Goal: Information Seeking & Learning: Learn about a topic

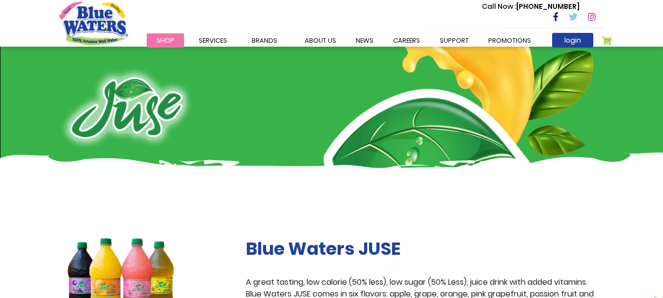
scroll to position [147, 0]
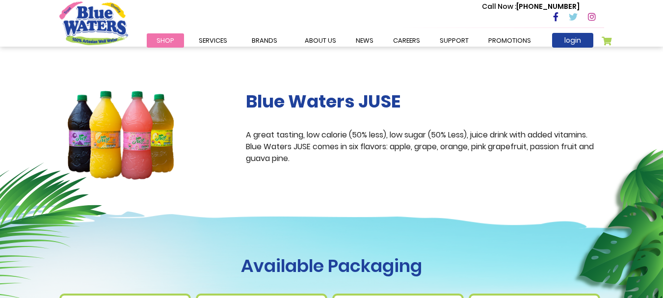
click at [101, 131] on img at bounding box center [120, 135] width 123 height 89
click at [100, 131] on img at bounding box center [120, 135] width 123 height 89
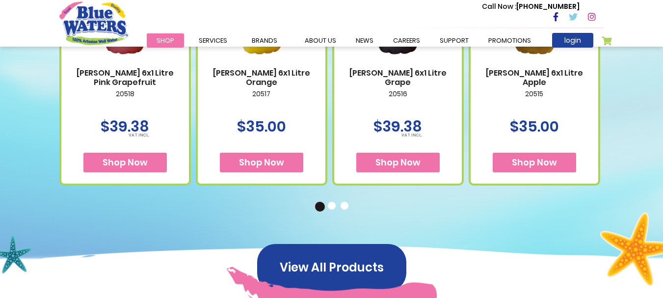
scroll to position [441, 0]
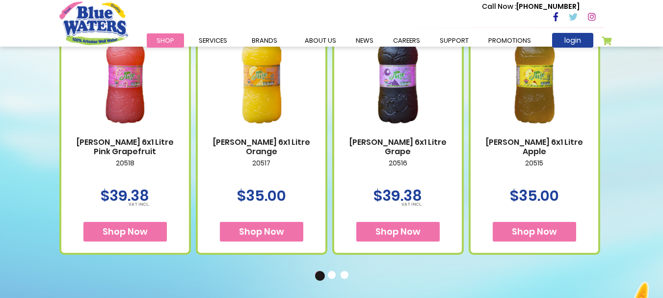
click at [391, 104] on img at bounding box center [398, 69] width 108 height 135
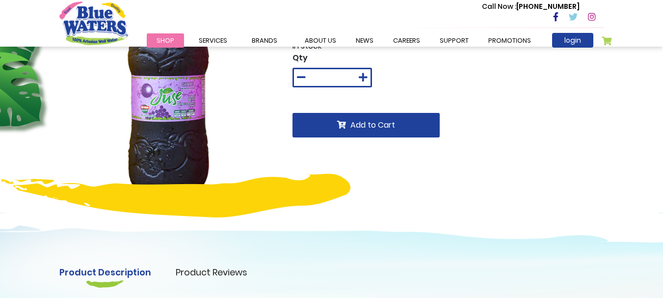
scroll to position [49, 0]
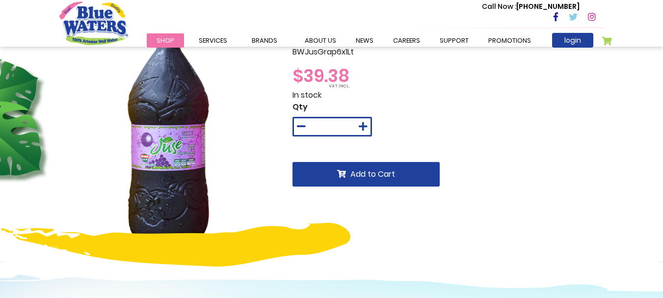
click at [166, 189] on img at bounding box center [168, 134] width 218 height 218
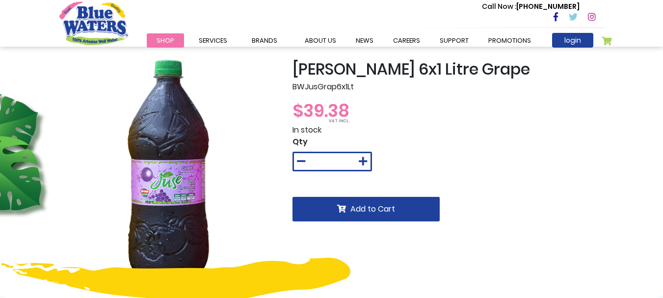
scroll to position [0, 0]
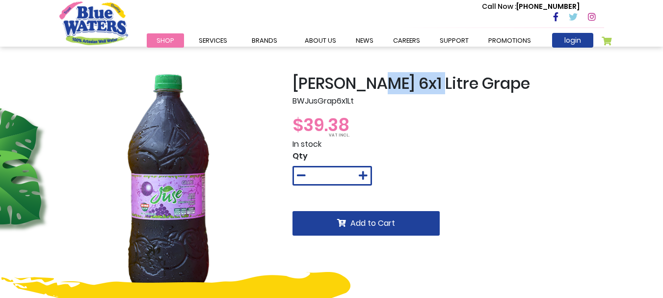
drag, startPoint x: 376, startPoint y: 83, endPoint x: 425, endPoint y: 84, distance: 49.1
click at [425, 84] on h2 "[PERSON_NAME] 6x1 Litre Grape" at bounding box center [447, 83] width 311 height 19
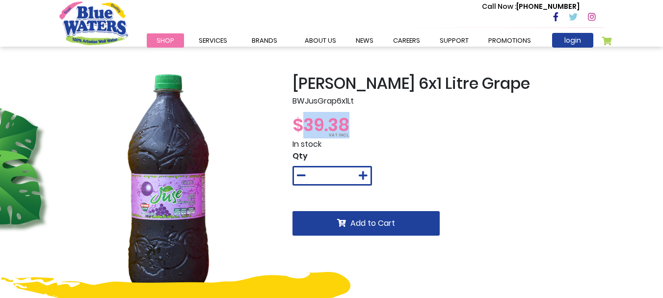
drag, startPoint x: 357, startPoint y: 121, endPoint x: 298, endPoint y: 125, distance: 59.0
click at [298, 125] on div "$39.38" at bounding box center [447, 125] width 311 height 26
click at [287, 116] on div "BW Juse 6x1 Litre Grape BWJusGrap6x1Lt $39.38 In stock Qty * Add to Cart" at bounding box center [448, 183] width 326 height 218
drag, startPoint x: 365, startPoint y: 84, endPoint x: 382, endPoint y: 84, distance: 16.7
click at [382, 84] on h2 "BW Juse 6x1 Litre Grape" at bounding box center [447, 83] width 311 height 19
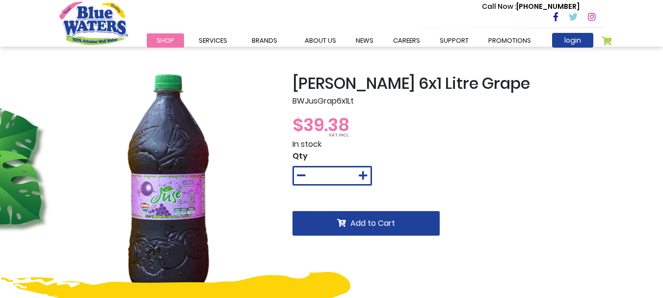
click at [407, 83] on h2 "BW Juse 6x1 Litre Grape" at bounding box center [447, 83] width 311 height 19
drag, startPoint x: 422, startPoint y: 84, endPoint x: 387, endPoint y: 86, distance: 35.4
click at [387, 86] on h2 "[PERSON_NAME] 6x1 Litre Grape" at bounding box center [447, 83] width 311 height 19
click at [386, 86] on h2 "BW Juse 6x1 Litre Grape" at bounding box center [447, 83] width 311 height 19
drag, startPoint x: 364, startPoint y: 89, endPoint x: 446, endPoint y: 92, distance: 82.4
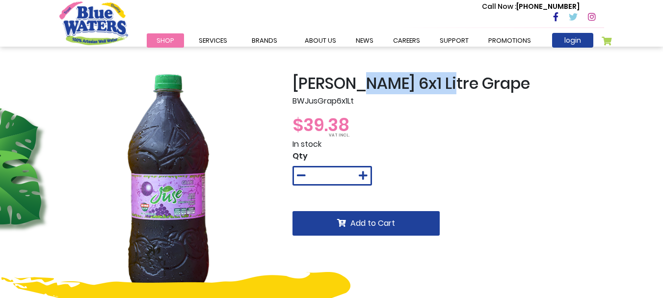
click at [446, 92] on h2 "BW Juse 6x1 Litre Grape" at bounding box center [447, 83] width 311 height 19
click at [496, 81] on h2 "BW Juse 6x1 Litre Grape" at bounding box center [447, 83] width 311 height 19
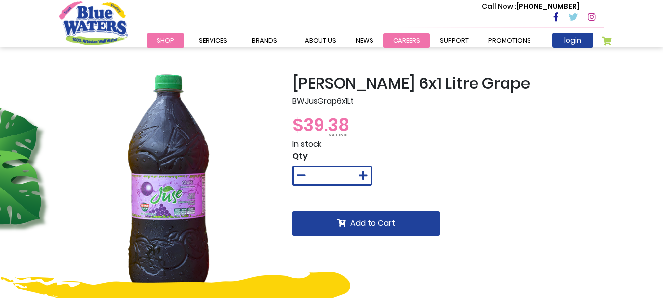
click at [408, 38] on link "careers" at bounding box center [406, 40] width 47 height 14
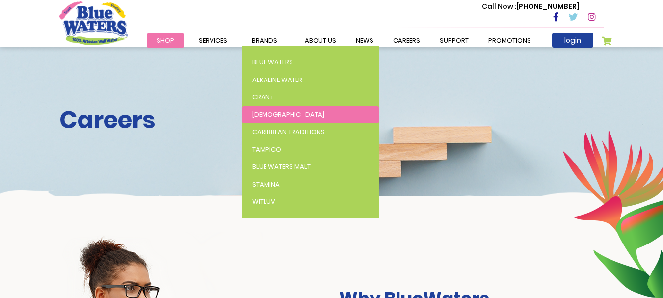
click at [260, 120] on link "[DEMOGRAPHIC_DATA]" at bounding box center [310, 115] width 136 height 18
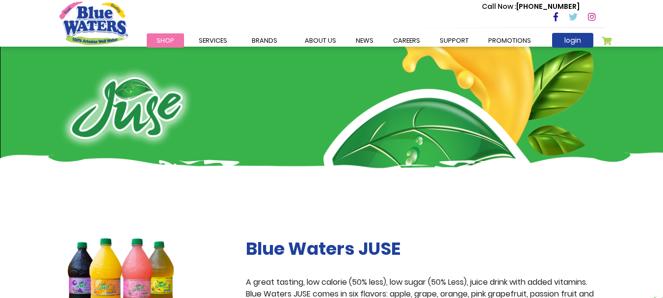
click at [138, 281] on img at bounding box center [120, 282] width 123 height 89
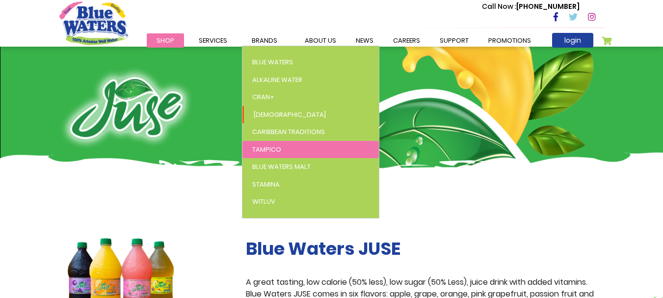
click at [289, 153] on link "Tampico" at bounding box center [310, 150] width 136 height 18
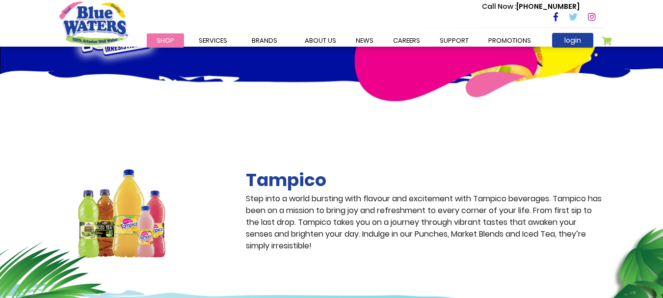
scroll to position [147, 0]
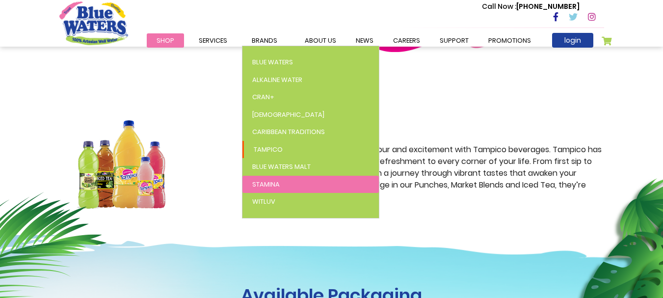
click at [268, 190] on link "Stamina" at bounding box center [310, 185] width 136 height 18
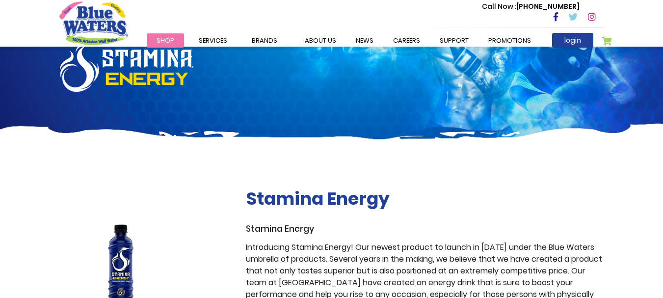
scroll to position [196, 0]
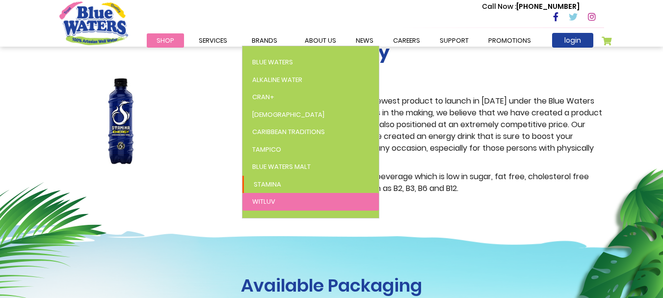
click at [259, 206] on link "WitLuv" at bounding box center [310, 202] width 136 height 18
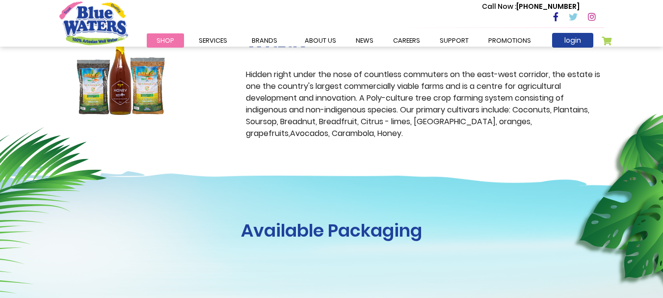
scroll to position [294, 0]
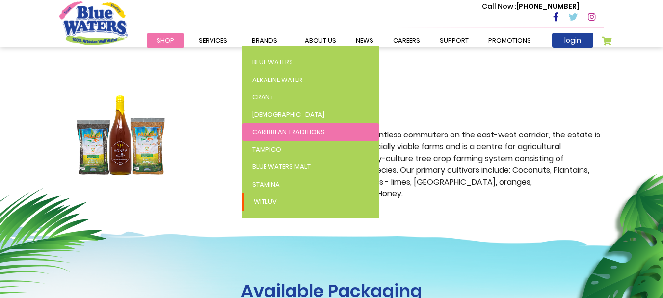
click at [283, 127] on span "Caribbean Traditions" at bounding box center [288, 131] width 73 height 9
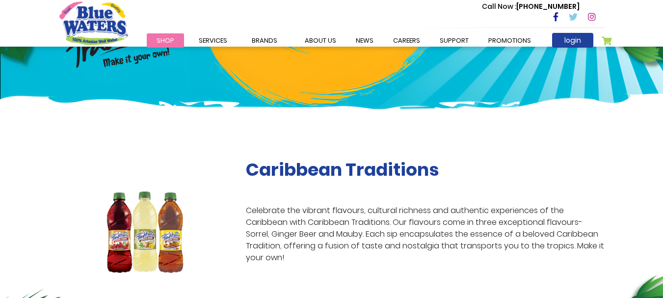
scroll to position [147, 0]
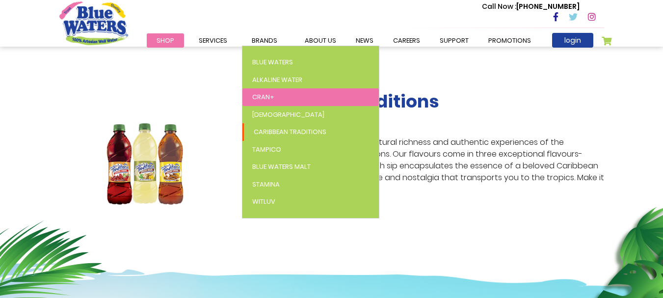
click at [254, 103] on link "Cran+" at bounding box center [310, 97] width 136 height 18
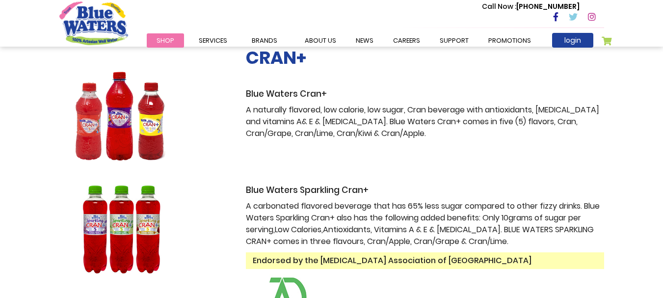
scroll to position [196, 0]
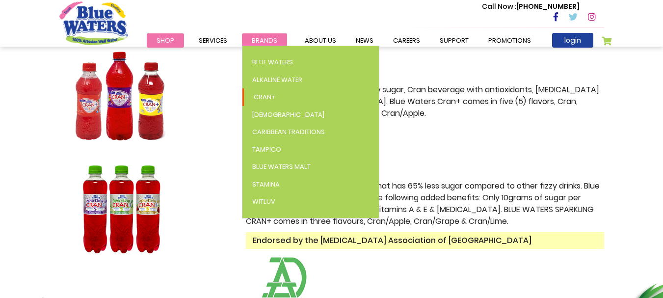
click at [270, 43] on span "Brands" at bounding box center [265, 40] width 26 height 9
